Goal: Information Seeking & Learning: Learn about a topic

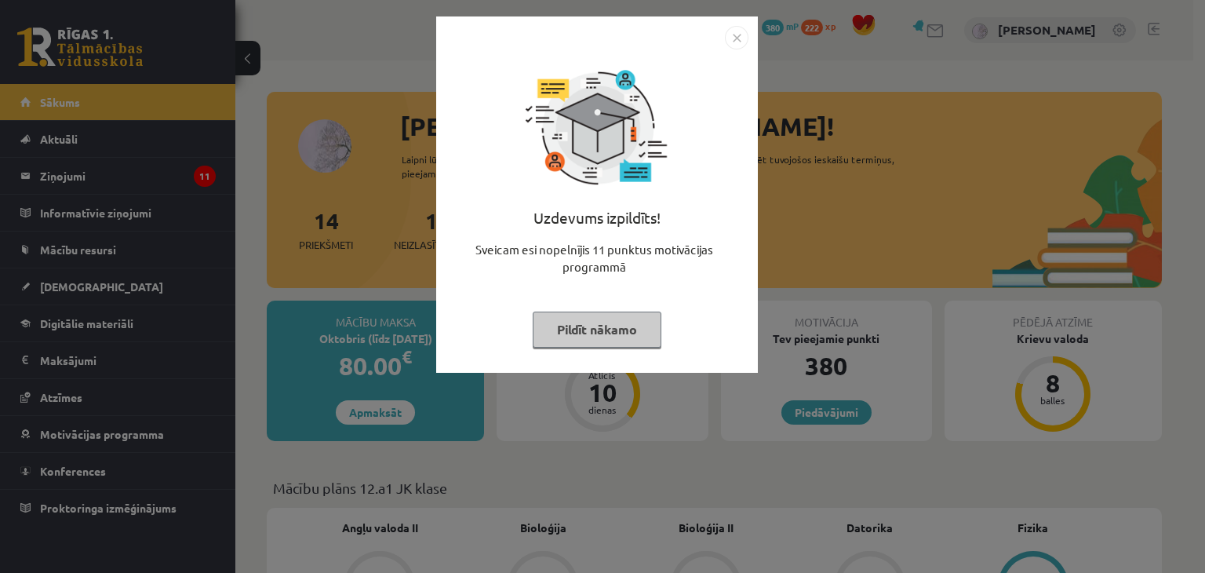
click at [614, 323] on button "Pildīt nākamo" at bounding box center [597, 329] width 129 height 36
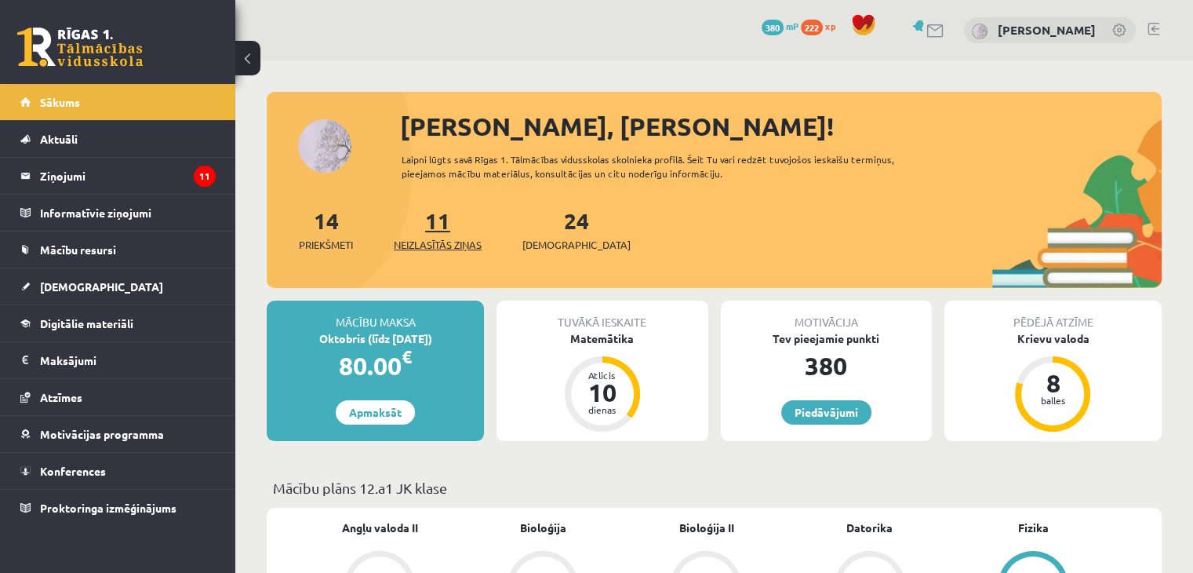
click at [449, 244] on span "Neizlasītās ziņas" at bounding box center [438, 245] width 88 height 16
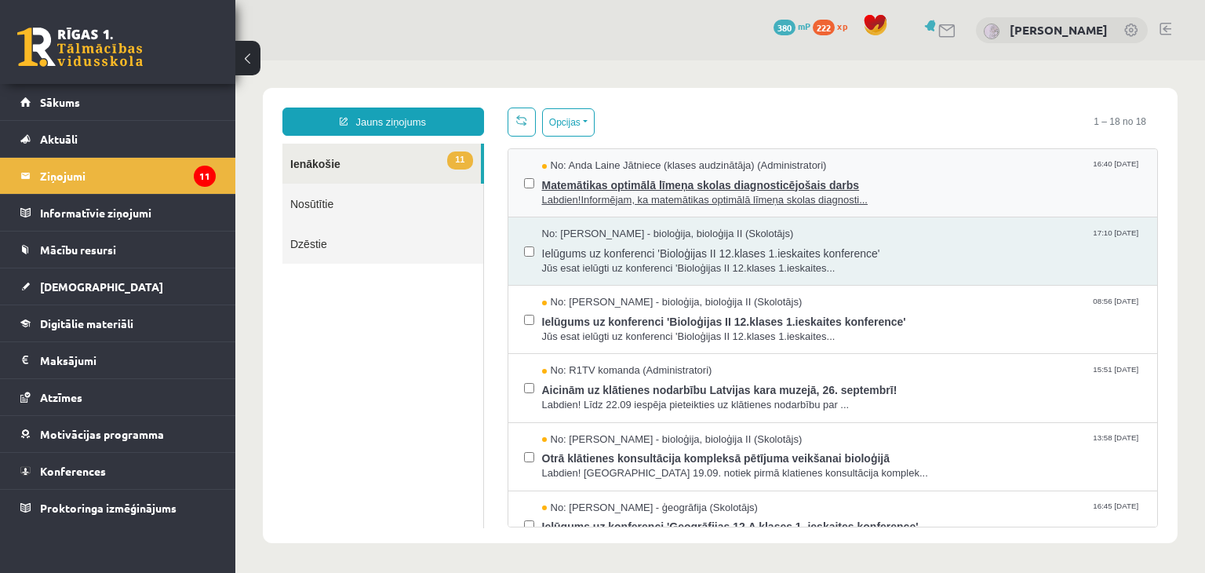
click at [661, 170] on span "No: Anda Laine Jātniece (klases audzinātāja) (Administratori)" at bounding box center [684, 165] width 285 height 15
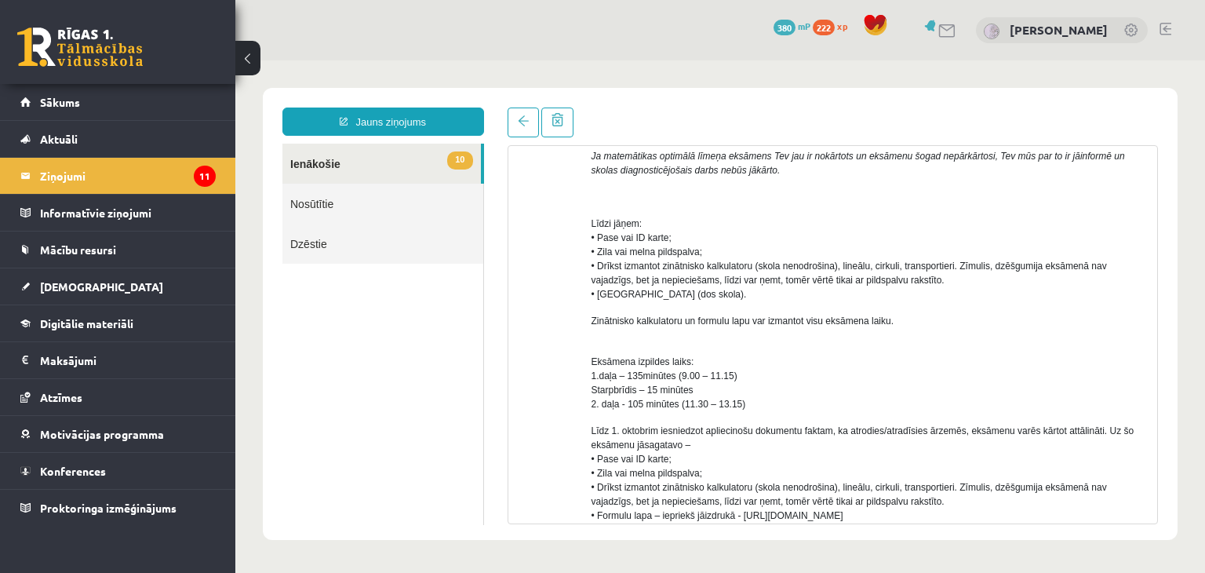
scroll to position [286, 0]
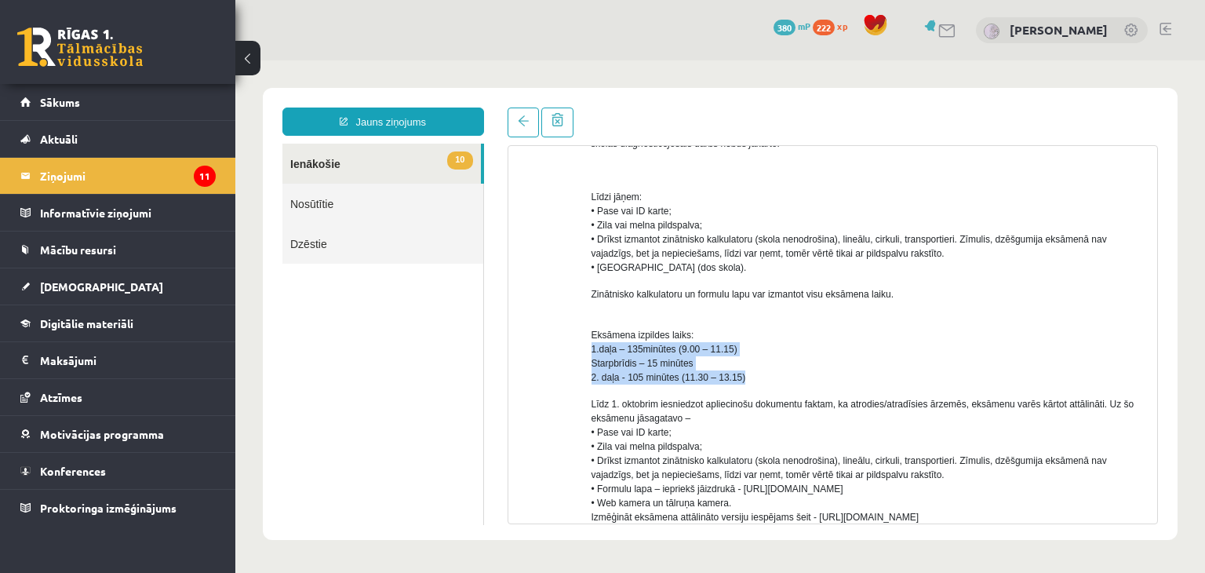
drag, startPoint x: 589, startPoint y: 351, endPoint x: 796, endPoint y: 378, distance: 208.9
click at [796, 378] on div "No: Anda Laine Jātniece (klases audzinātāja) (Administratori) Labdien! Informēj…" at bounding box center [833, 409] width 626 height 956
click at [796, 378] on p "Eksāmena izpildes laiks: 1.daļa – 135minūtes (9.00 – 11.15) Starpbrīdis – 15 mi…" at bounding box center [869, 349] width 555 height 71
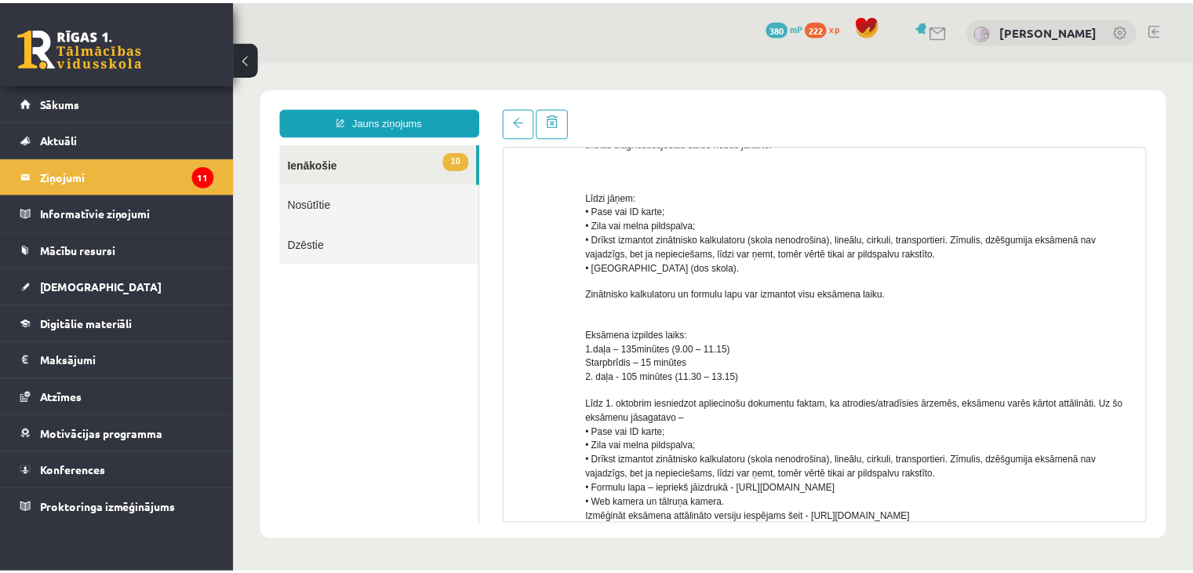
scroll to position [0, 0]
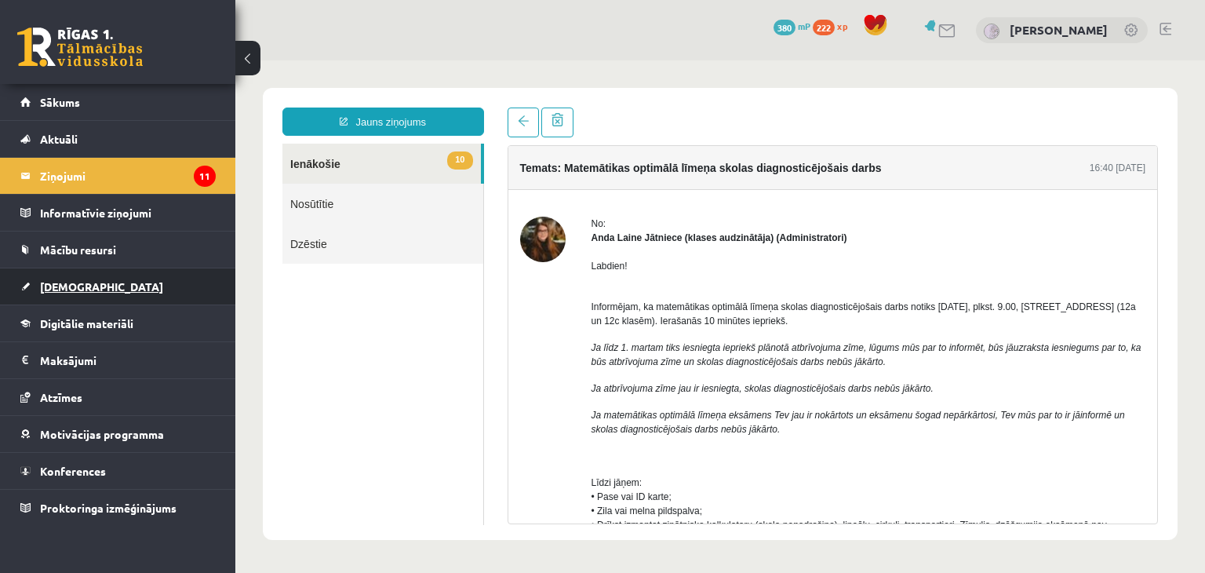
click at [74, 291] on link "[DEMOGRAPHIC_DATA]" at bounding box center [117, 286] width 195 height 36
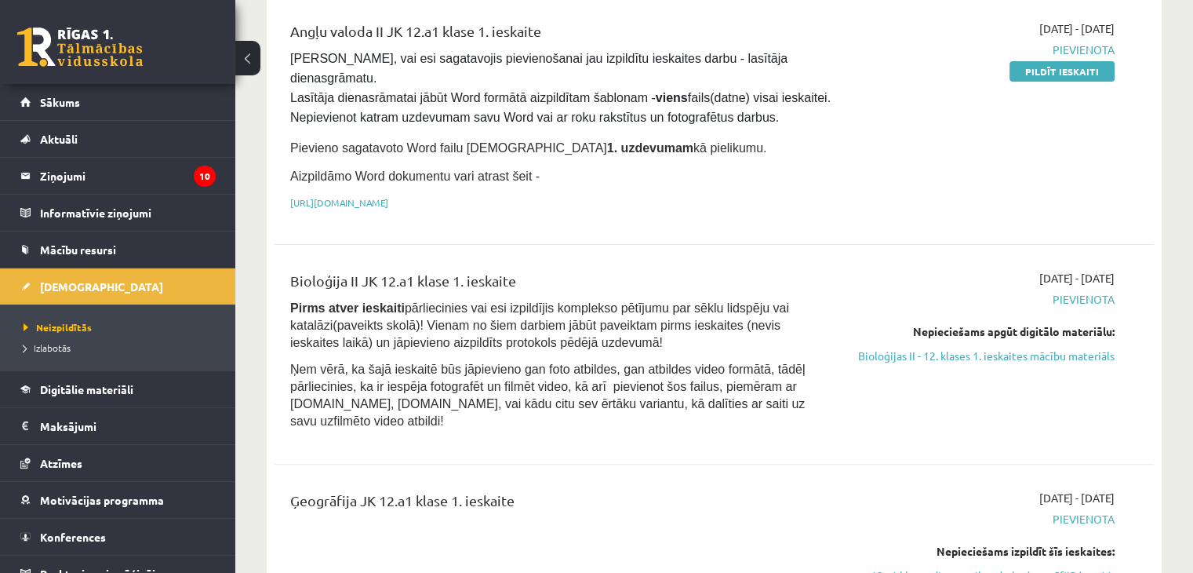
scroll to position [316, 0]
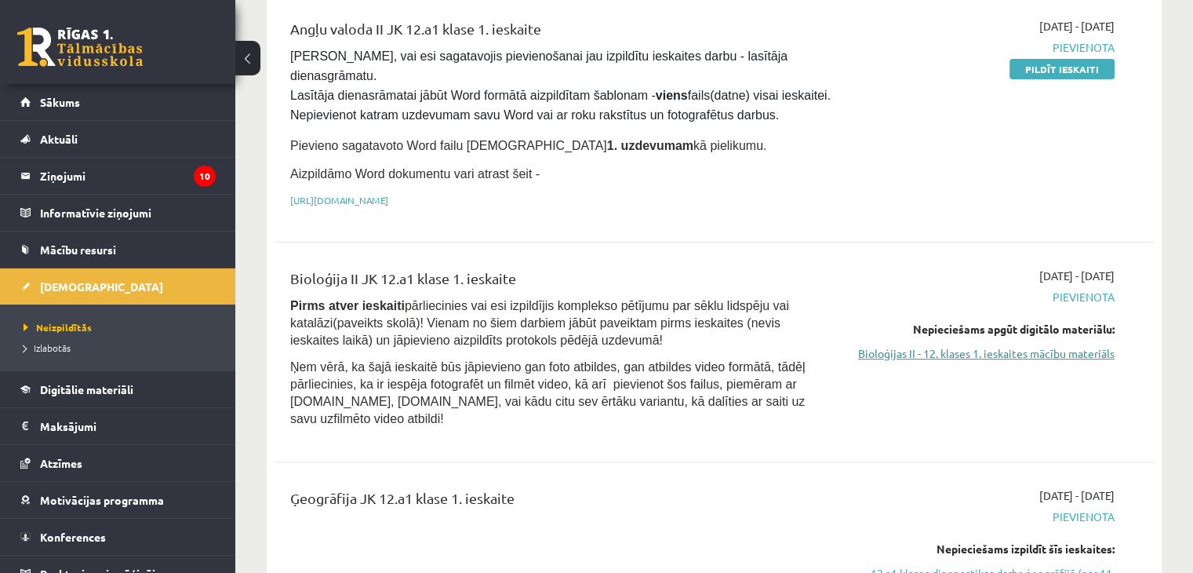
click at [959, 345] on link "Bioloģijas II - 12. klases 1. ieskaites mācību materiāls" at bounding box center [985, 353] width 259 height 16
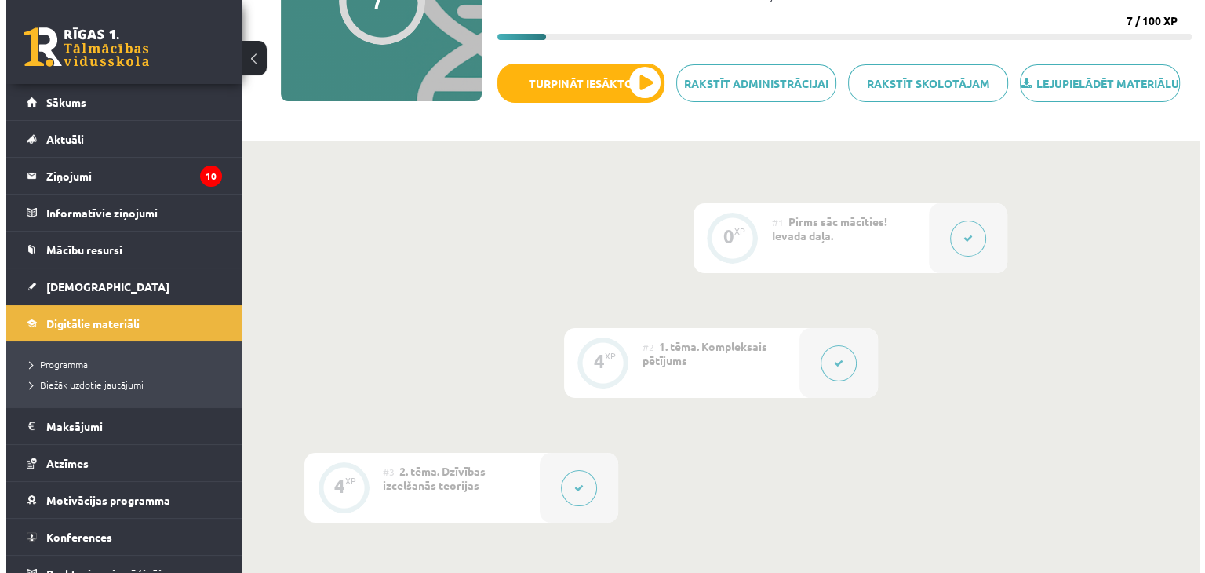
scroll to position [603, 0]
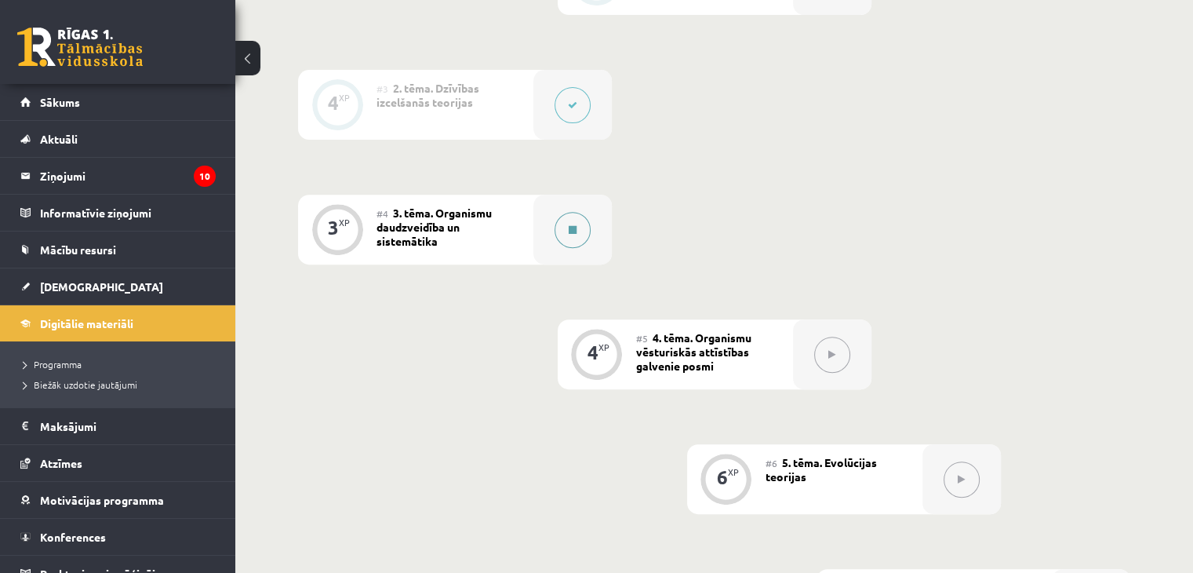
click at [584, 247] on button at bounding box center [573, 230] width 36 height 36
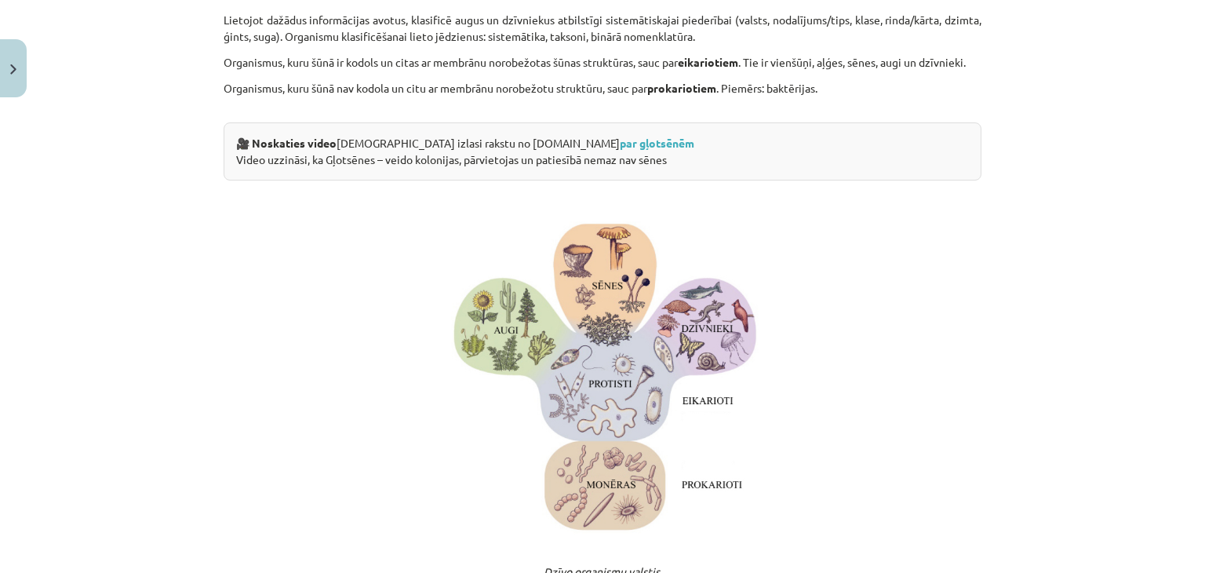
scroll to position [521, 0]
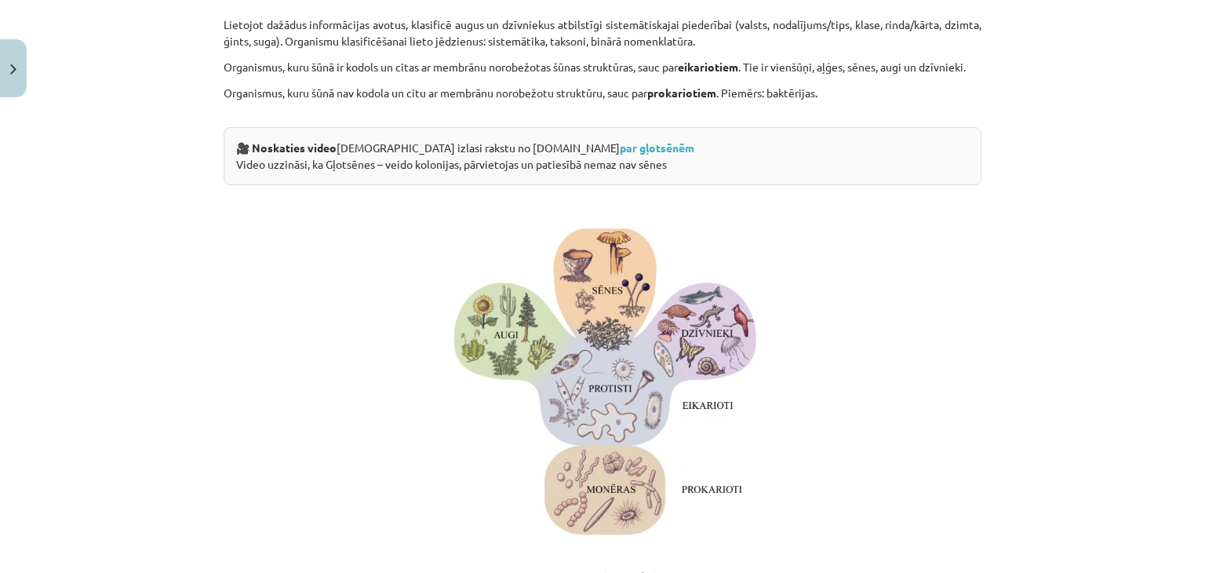
click at [774, 450] on div at bounding box center [603, 376] width 758 height 345
